Goal: Navigation & Orientation: Find specific page/section

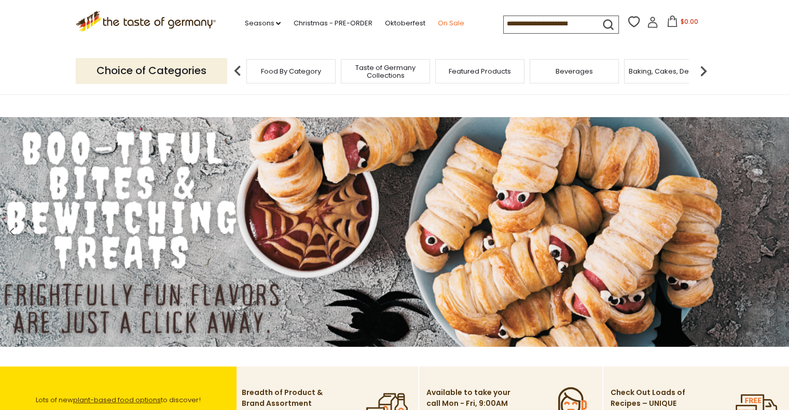
click at [448, 25] on link "On Sale" at bounding box center [450, 23] width 26 height 11
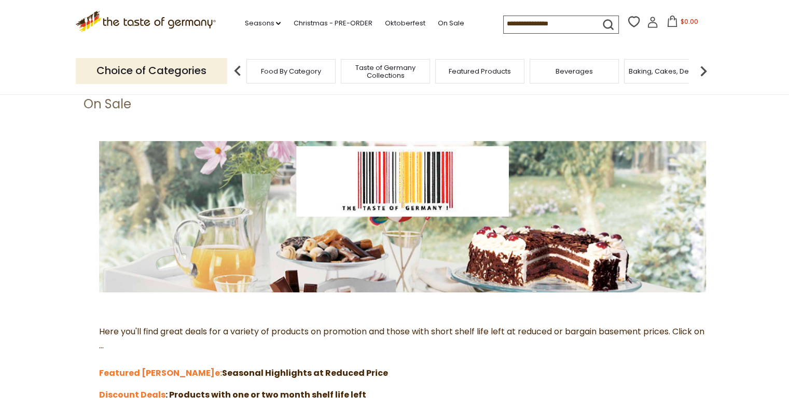
scroll to position [207, 0]
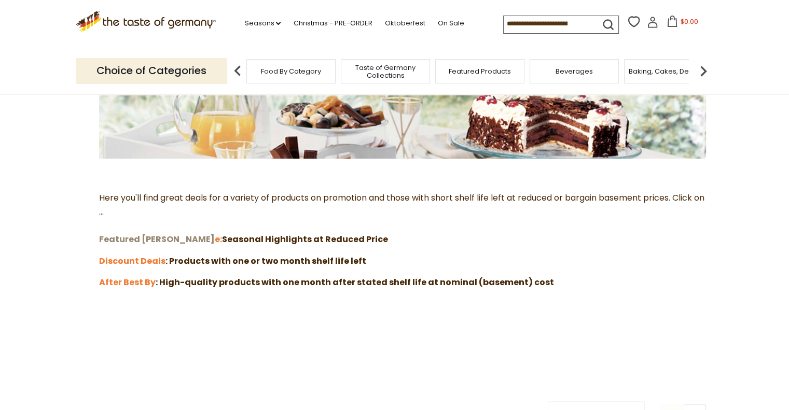
click at [110, 237] on strong "Featured [PERSON_NAME]" at bounding box center [157, 239] width 116 height 12
click at [113, 279] on strong "After Best By" at bounding box center [127, 282] width 57 height 12
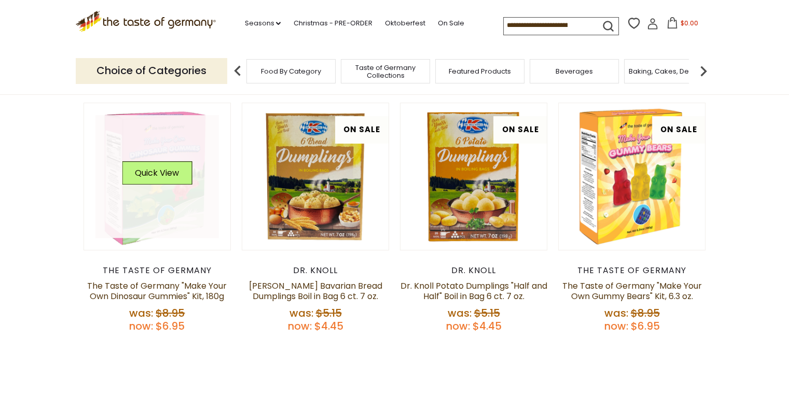
scroll to position [571, 0]
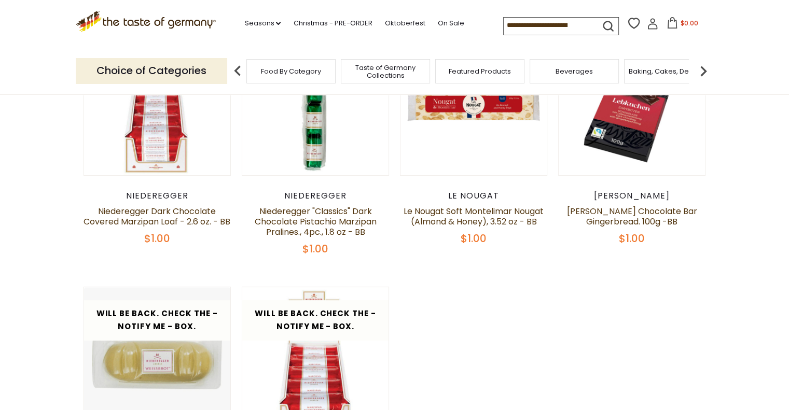
scroll to position [104, 0]
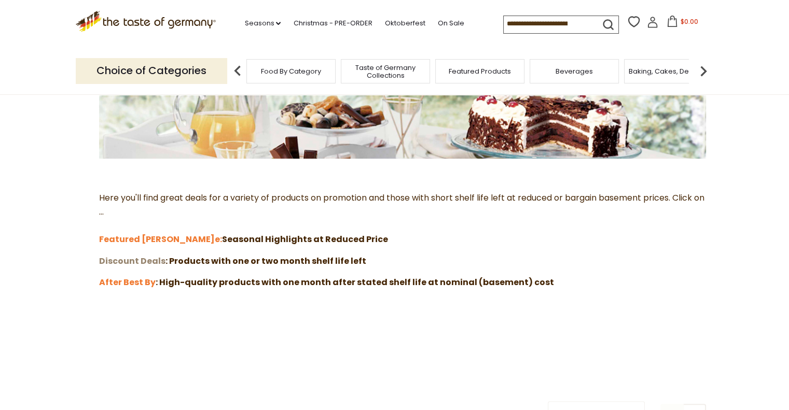
click at [133, 261] on strong "Discount Deals" at bounding box center [132, 261] width 66 height 12
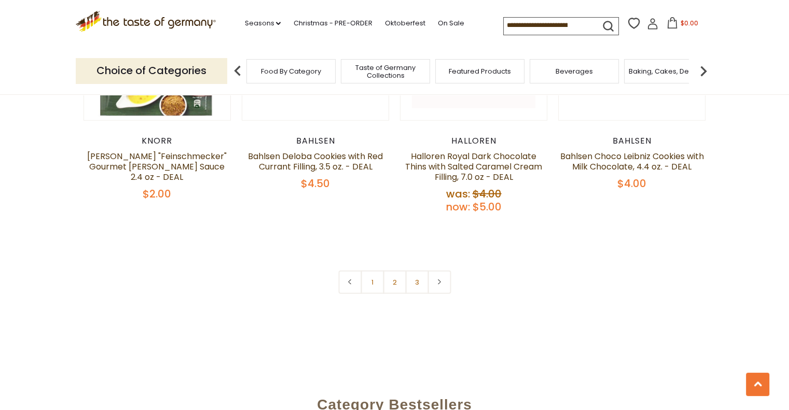
scroll to position [2386, 0]
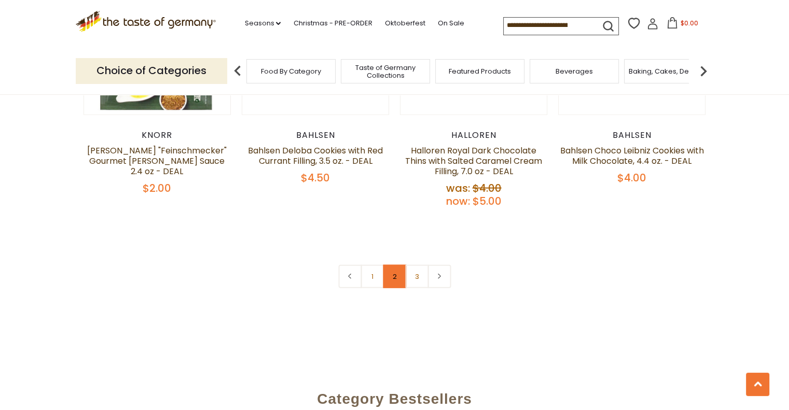
click at [396, 265] on link "2" at bounding box center [394, 276] width 23 height 23
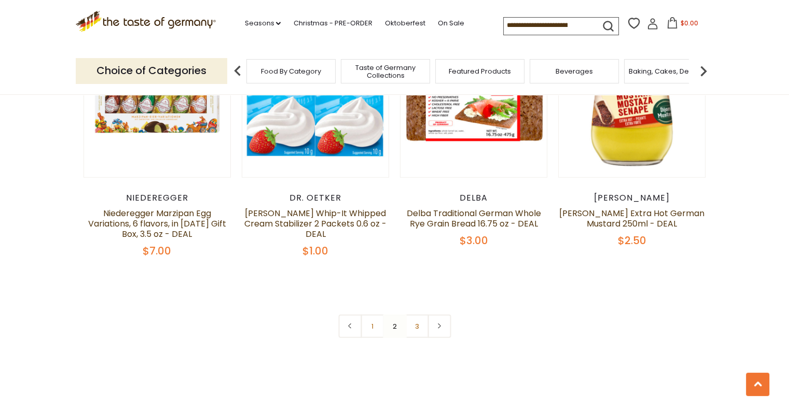
scroll to position [2392, 0]
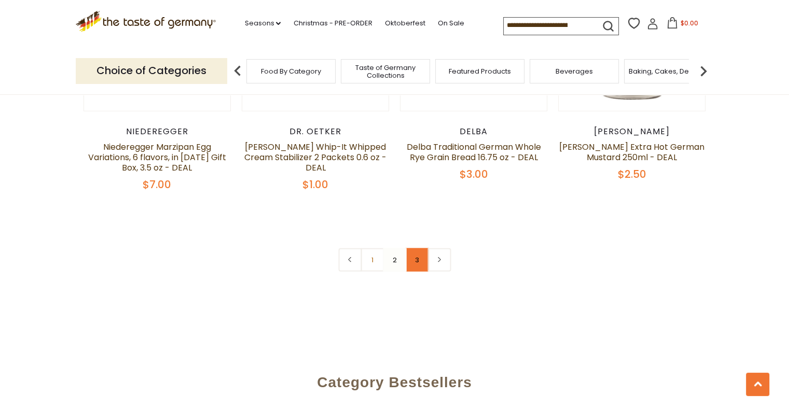
click at [413, 257] on link "3" at bounding box center [416, 259] width 23 height 23
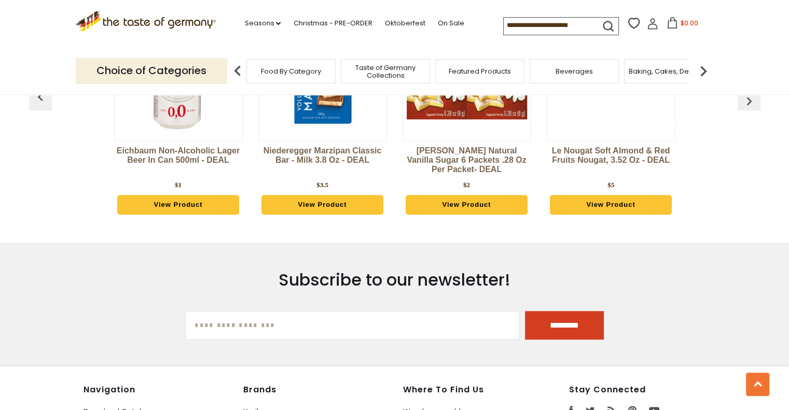
scroll to position [836, 0]
